Goal: Complete application form: Complete application form

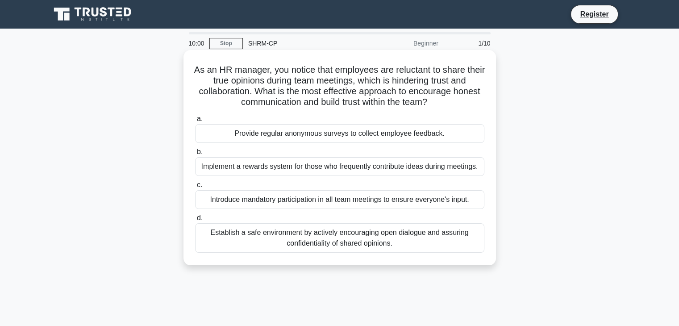
click at [363, 207] on div "Introduce mandatory participation in all team meetings to ensure everyone's inp…" at bounding box center [339, 199] width 289 height 19
click at [195, 188] on input "c. Introduce mandatory participation in all team meetings to ensure everyone's …" at bounding box center [195, 185] width 0 height 6
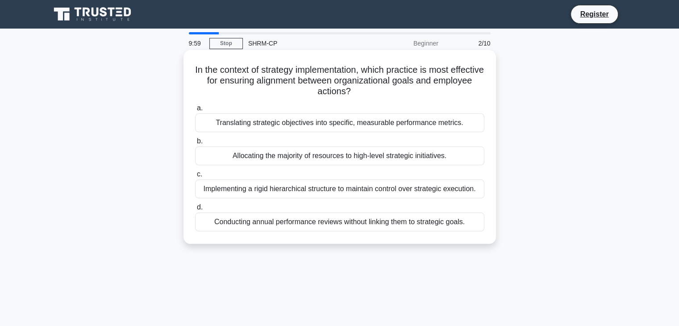
click at [383, 154] on div "Allocating the majority of resources to high-level strategic initiatives." at bounding box center [339, 155] width 289 height 19
click at [195, 144] on input "b. Allocating the majority of resources to high-level strategic initiatives." at bounding box center [195, 141] width 0 height 6
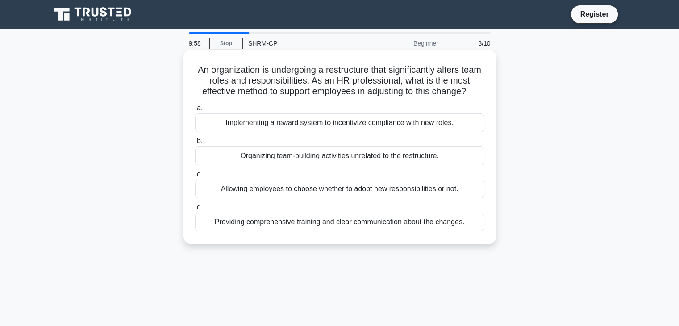
click at [405, 193] on div "Allowing employees to choose whether to adopt new responsibilities or not." at bounding box center [339, 189] width 289 height 19
click at [195, 177] on input "c. Allowing employees to choose whether to adopt new responsibilities or not." at bounding box center [195, 174] width 0 height 6
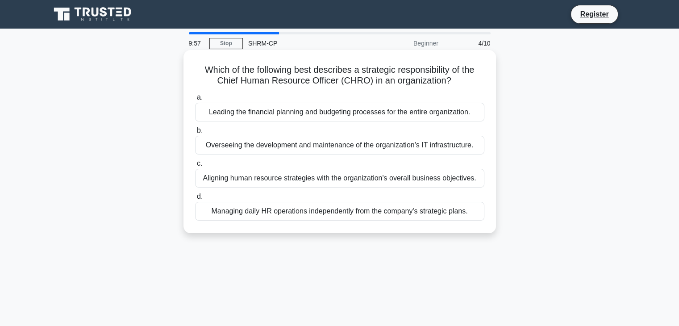
click at [422, 182] on div "Aligning human resource strategies with the organization's overall business obj…" at bounding box center [339, 178] width 289 height 19
click at [195, 167] on input "c. Aligning human resource strategies with the organization's overall business …" at bounding box center [195, 164] width 0 height 6
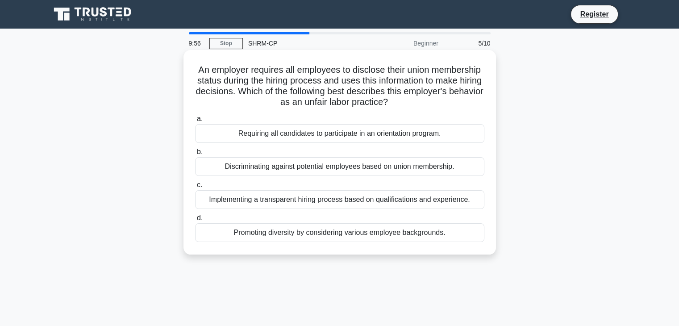
click at [415, 166] on div "Discriminating against potential employees based on union membership." at bounding box center [339, 166] width 289 height 19
click at [195, 155] on input "b. Discriminating against potential employees based on union membership." at bounding box center [195, 152] width 0 height 6
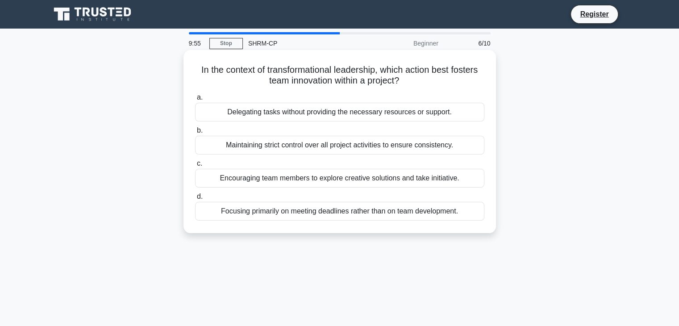
click at [421, 119] on div "Delegating tasks without providing the necessary resources or support." at bounding box center [339, 112] width 289 height 19
click at [195, 100] on input "a. Delegating tasks without providing the necessary resources or support." at bounding box center [195, 98] width 0 height 6
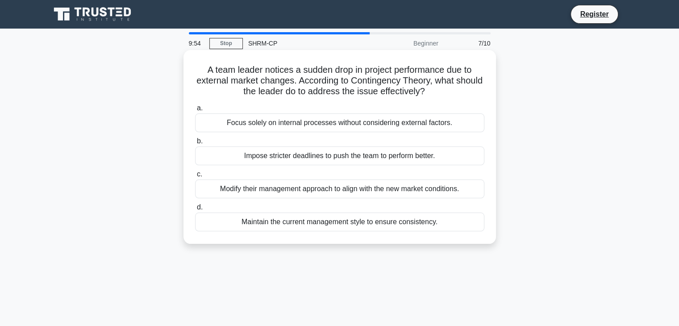
click at [407, 229] on div "Maintain the current management style to ensure consistency." at bounding box center [339, 222] width 289 height 19
click at [195, 210] on input "d. Maintain the current management style to ensure consistency." at bounding box center [195, 208] width 0 height 6
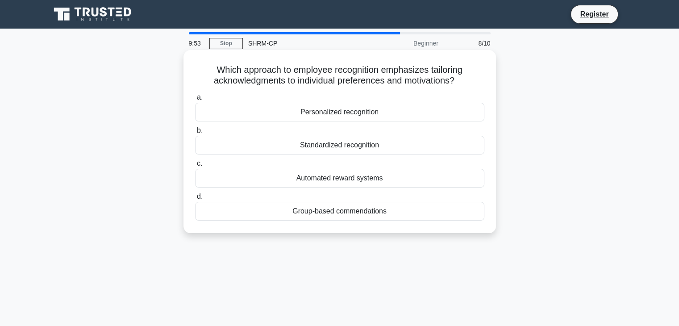
click at [398, 155] on div "Standardized recognition" at bounding box center [339, 145] width 289 height 19
click at [195, 134] on input "b. Standardized recognition" at bounding box center [195, 131] width 0 height 6
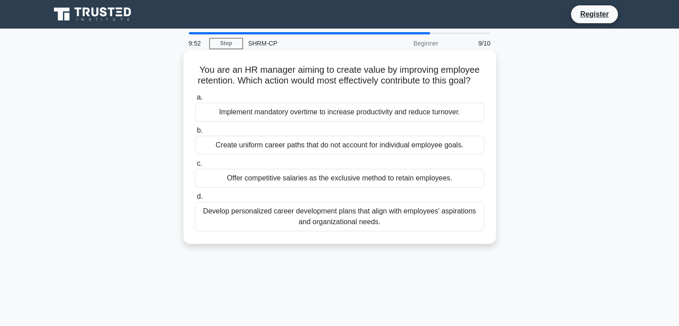
click at [379, 188] on div "Offer competitive salaries as the exclusive method to retain employees." at bounding box center [339, 178] width 289 height 19
click at [195, 167] on input "c. Offer competitive salaries as the exclusive method to retain employees." at bounding box center [195, 164] width 0 height 6
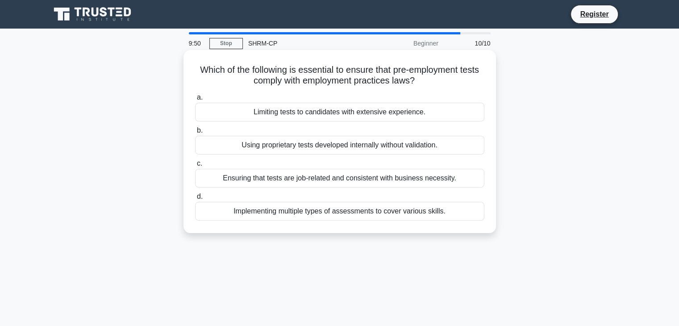
click at [407, 154] on div "Using proprietary tests developed internally without validation." at bounding box center [339, 145] width 289 height 19
click at [195, 134] on input "b. Using proprietary tests developed internally without validation." at bounding box center [195, 131] width 0 height 6
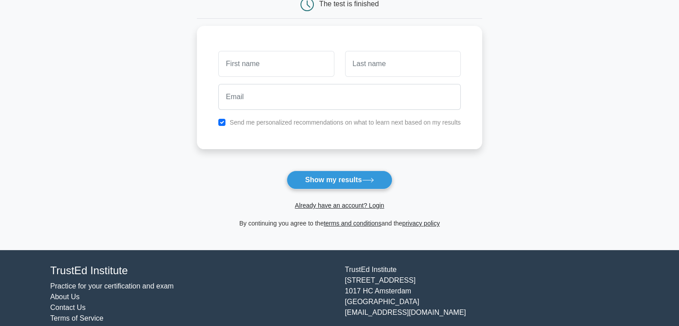
scroll to position [101, 0]
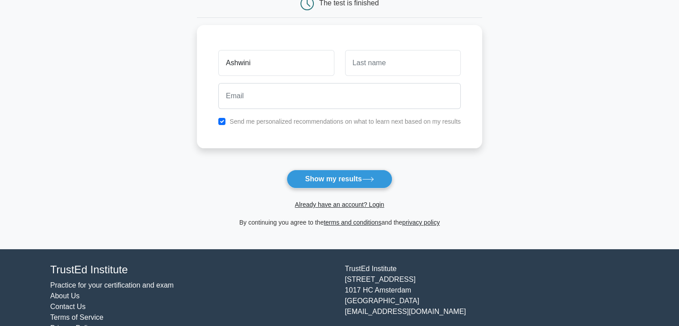
type input "Ashwini"
click at [367, 63] on input "[PERSON_NAME]" at bounding box center [403, 61] width 116 height 26
type input "[PERSON_NAME]"
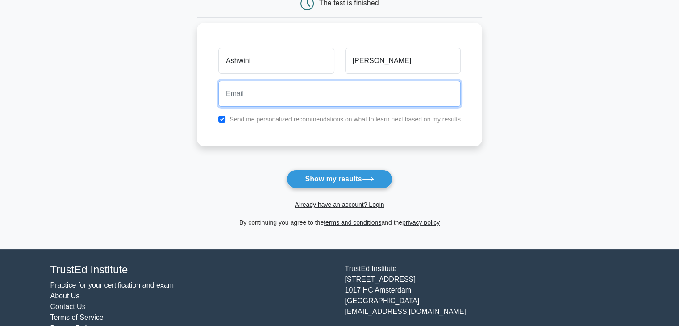
click at [333, 96] on input "email" at bounding box center [339, 94] width 242 height 26
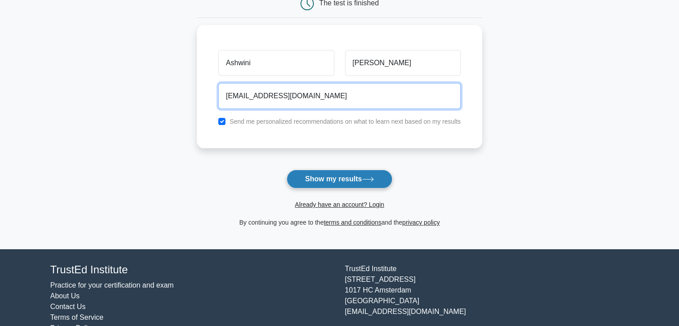
type input "[EMAIL_ADDRESS][DOMAIN_NAME]"
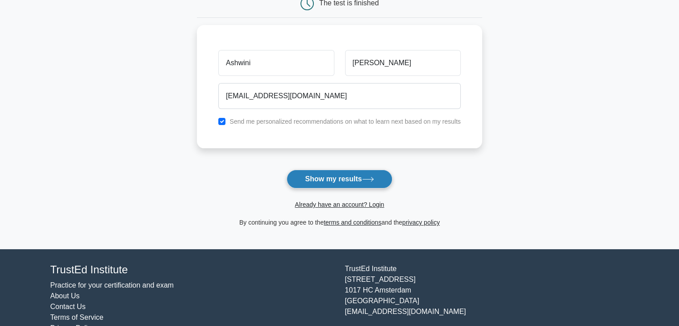
click at [336, 177] on button "Show my results" at bounding box center [339, 179] width 105 height 19
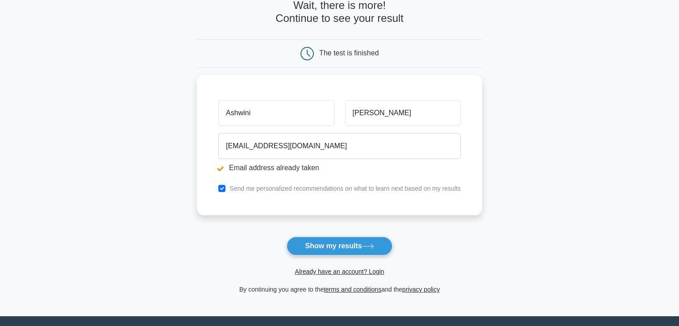
scroll to position [84, 0]
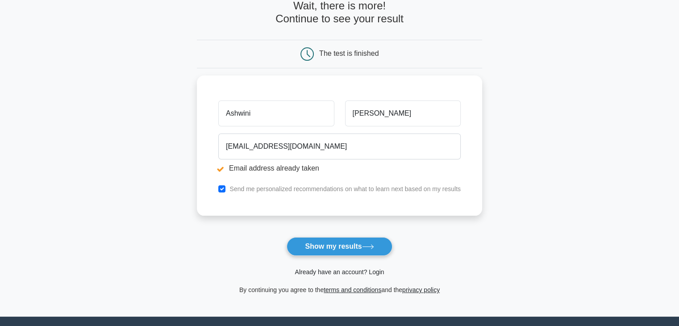
click at [349, 272] on link "Already have an account? Login" at bounding box center [339, 271] width 89 height 7
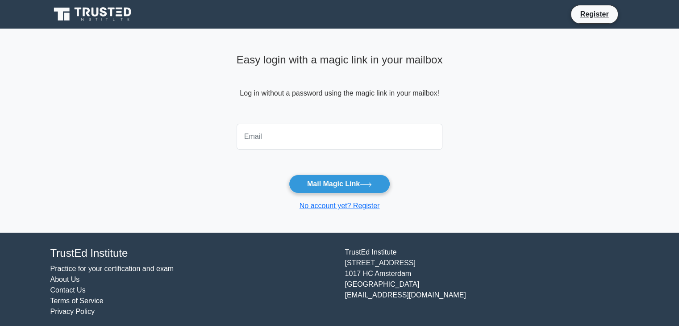
click at [375, 140] on input "email" at bounding box center [340, 137] width 206 height 26
type input "[EMAIL_ADDRESS][DOMAIN_NAME]"
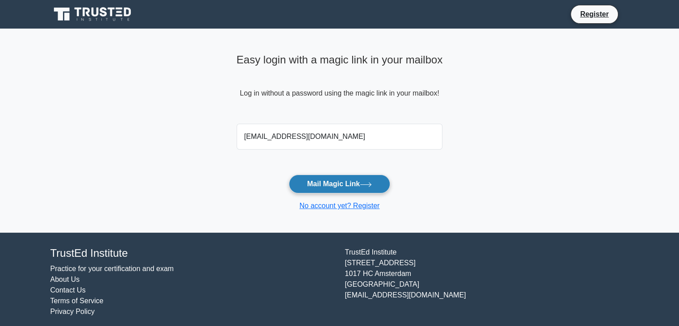
click at [346, 186] on button "Mail Magic Link" at bounding box center [339, 184] width 101 height 19
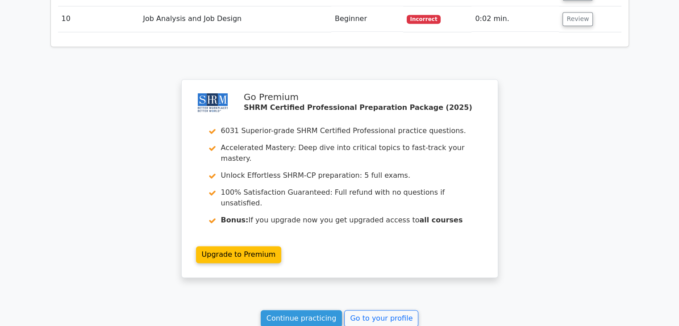
scroll to position [1373, 0]
